Goal: Find specific page/section: Find specific page/section

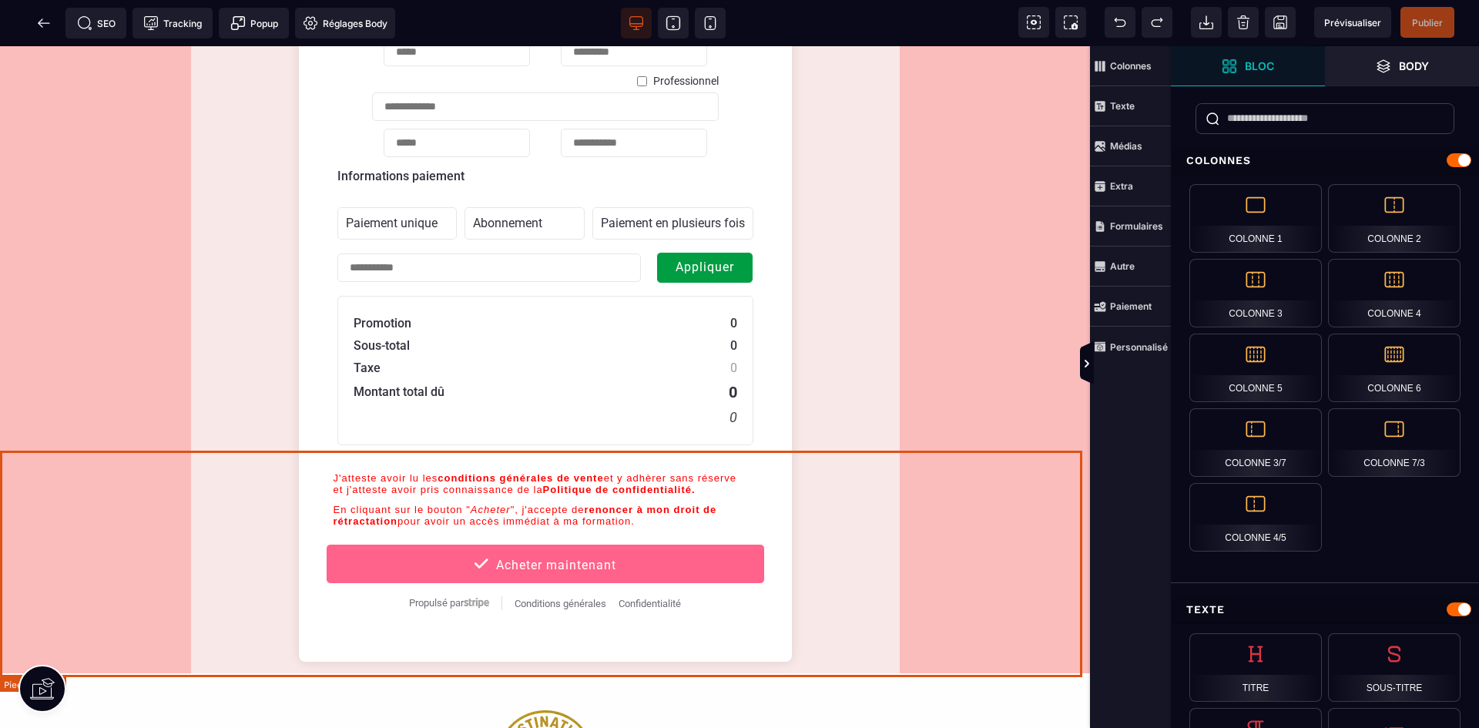
scroll to position [616, 0]
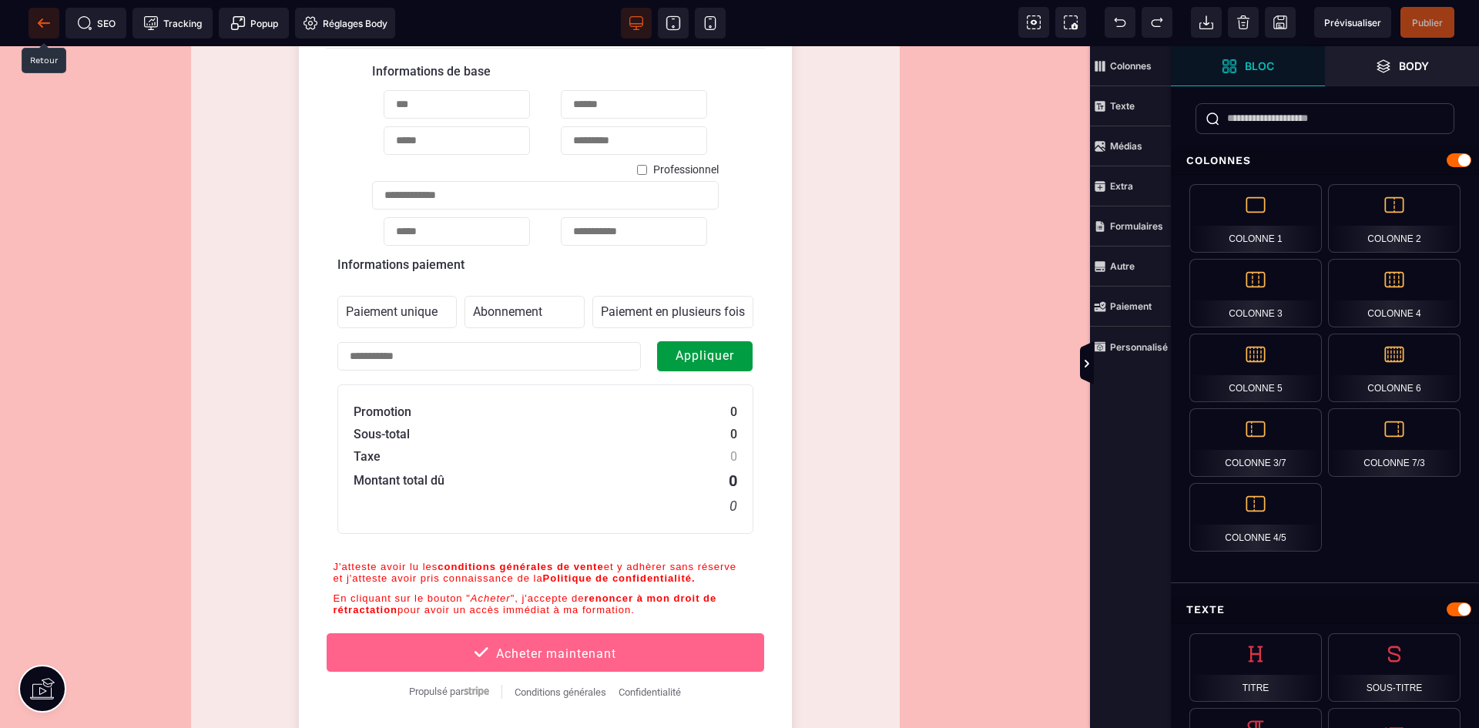
click at [42, 25] on icon at bounding box center [43, 22] width 15 height 15
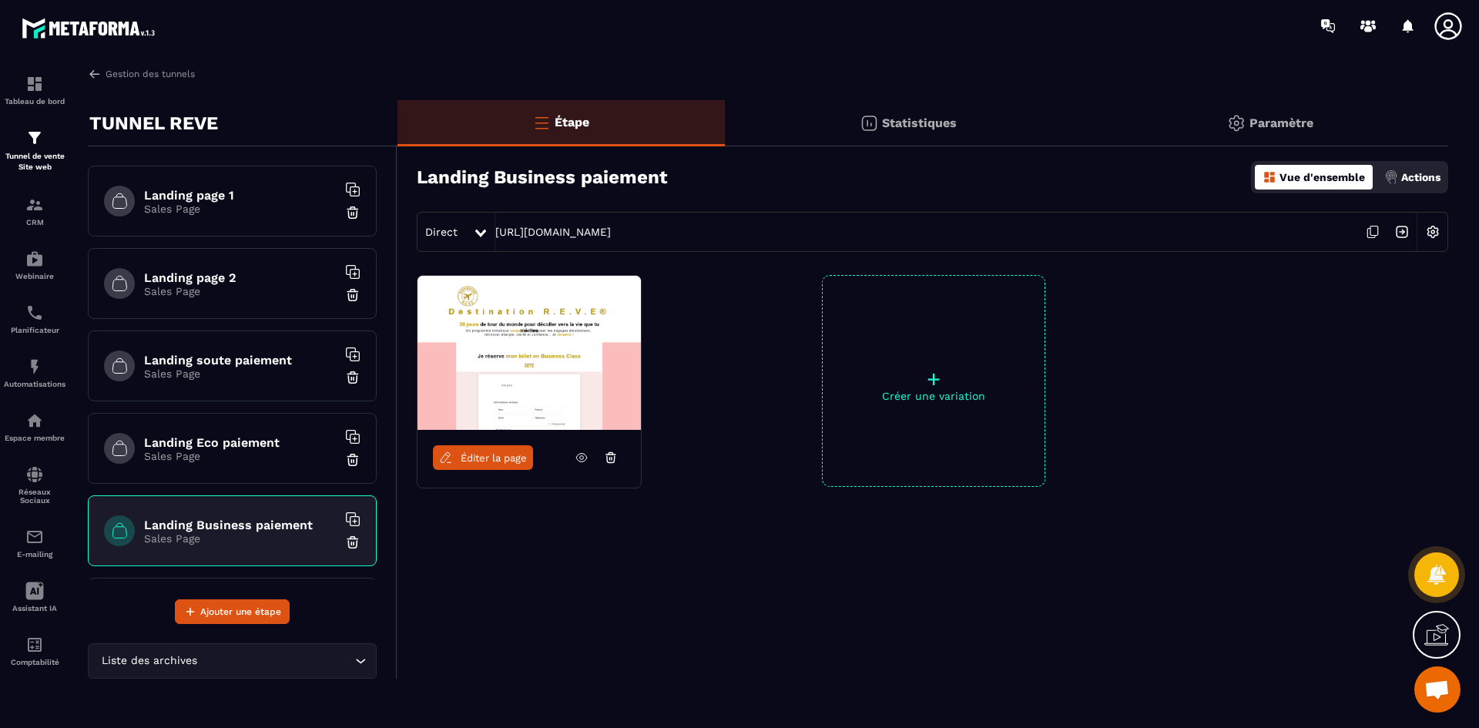
click at [260, 359] on h6 "Landing soute paiement" at bounding box center [240, 360] width 193 height 15
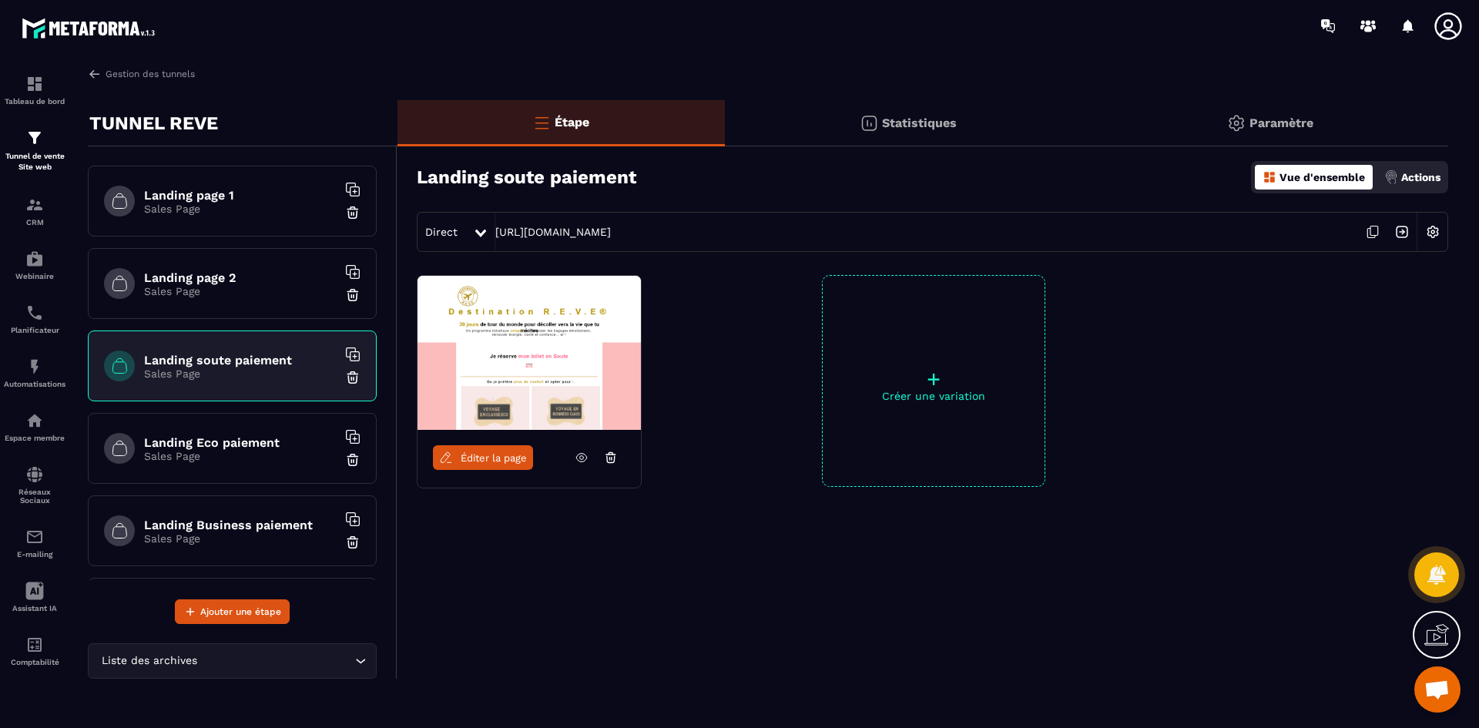
click at [468, 462] on span "Éditer la page" at bounding box center [494, 458] width 66 height 12
